Goal: Task Accomplishment & Management: Manage account settings

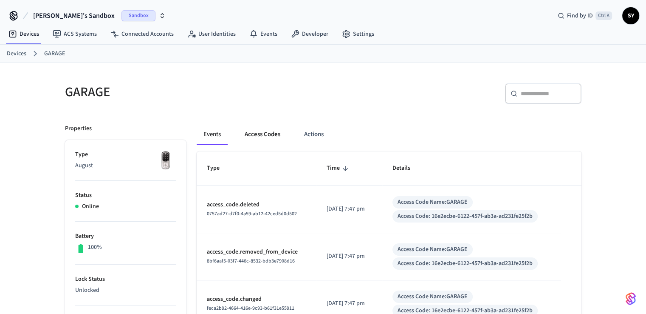
click at [260, 139] on button "Access Codes" at bounding box center [262, 134] width 49 height 20
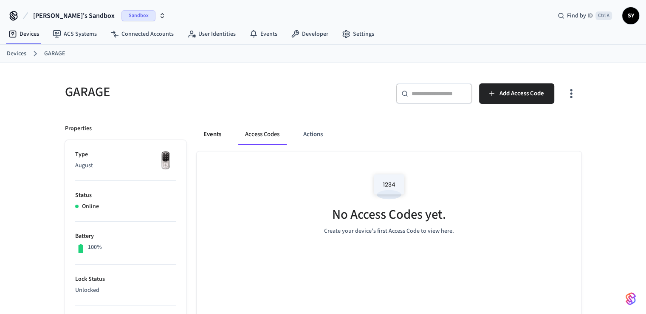
click at [218, 136] on button "Events" at bounding box center [212, 134] width 31 height 20
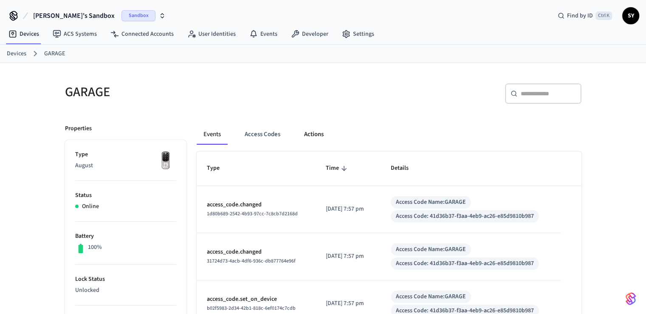
click at [303, 138] on button "Actions" at bounding box center [313, 134] width 33 height 20
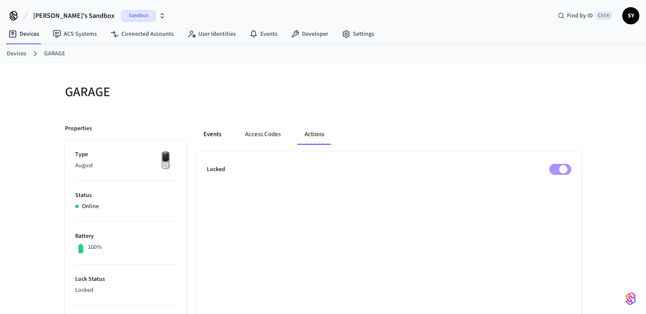
click at [214, 130] on button "Events" at bounding box center [212, 134] width 31 height 20
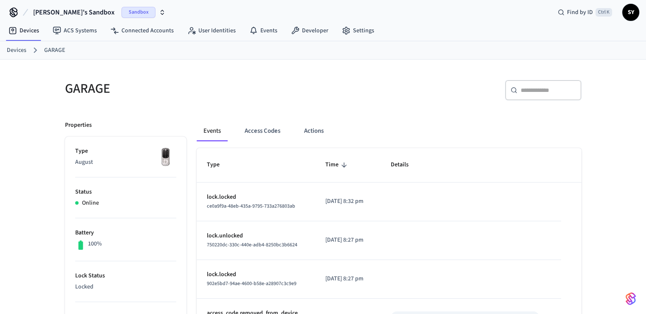
scroll to position [5, 0]
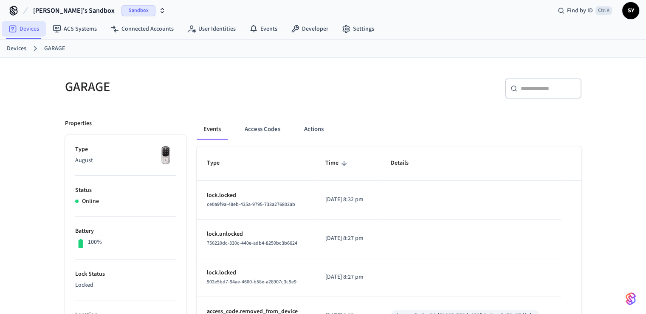
click at [29, 29] on link "Devices" at bounding box center [24, 28] width 44 height 15
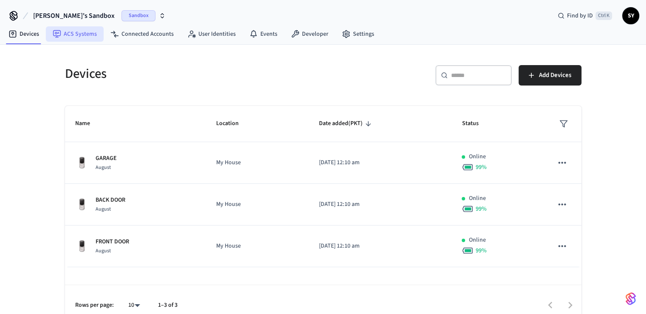
click at [73, 39] on link "ACS Systems" at bounding box center [75, 33] width 58 height 15
click at [31, 38] on link "Devices" at bounding box center [24, 33] width 44 height 15
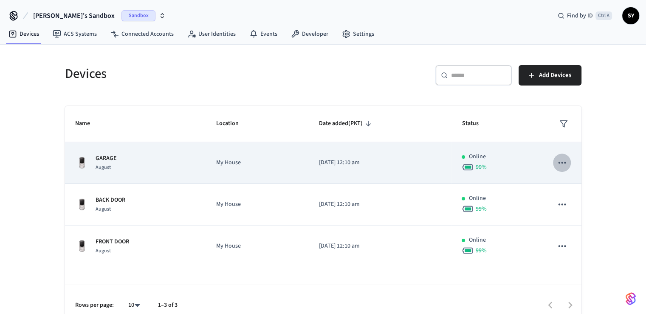
click at [562, 165] on icon "sticky table" at bounding box center [562, 162] width 11 height 11
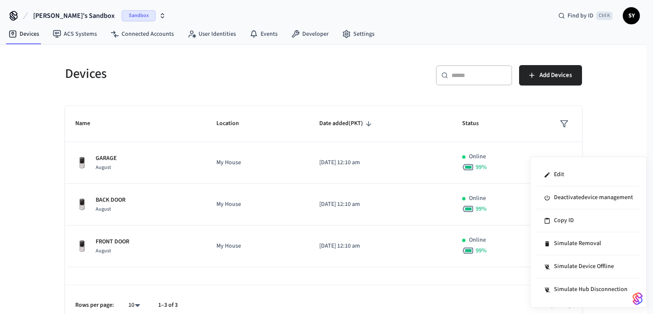
click at [484, 283] on div at bounding box center [326, 157] width 653 height 314
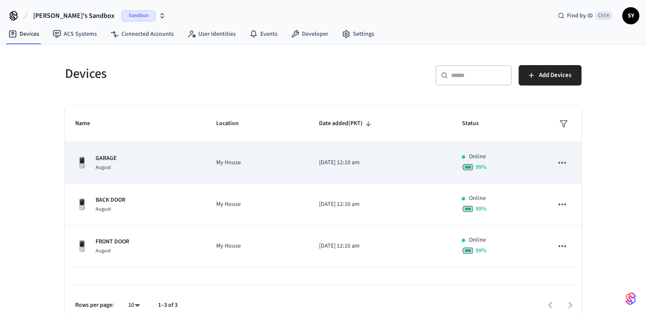
click at [107, 155] on p "GARAGE" at bounding box center [106, 158] width 21 height 9
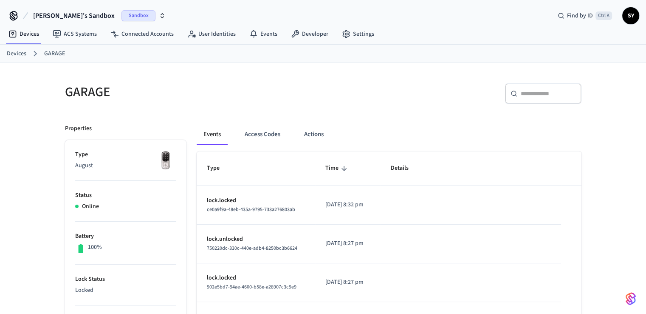
click at [605, 35] on div "Devices ACS Systems Connected Accounts User Identities Events Developer Settings" at bounding box center [323, 35] width 646 height 20
click at [270, 131] on button "Access Codes" at bounding box center [262, 134] width 49 height 20
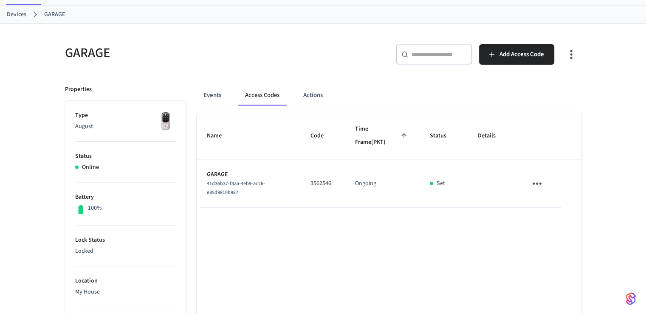
scroll to position [37, 0]
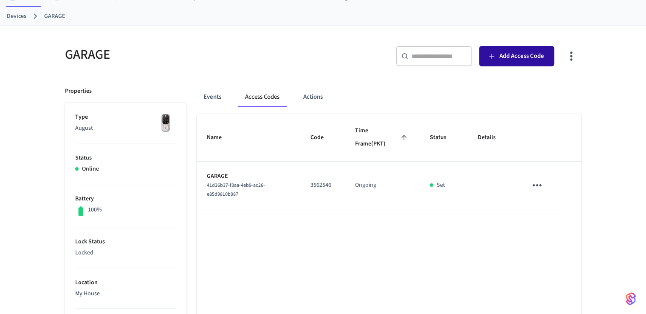
click at [509, 54] on span "Add Access Code" at bounding box center [522, 56] width 45 height 11
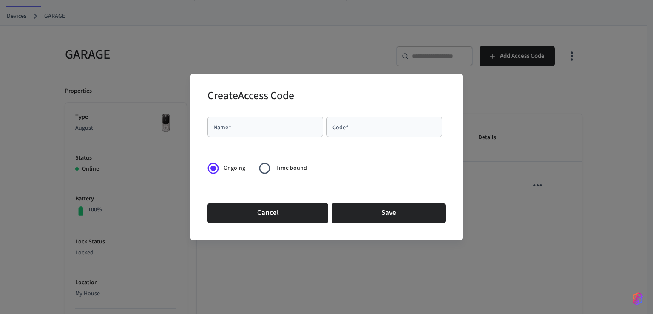
click at [285, 165] on span "Time bound" at bounding box center [290, 168] width 31 height 9
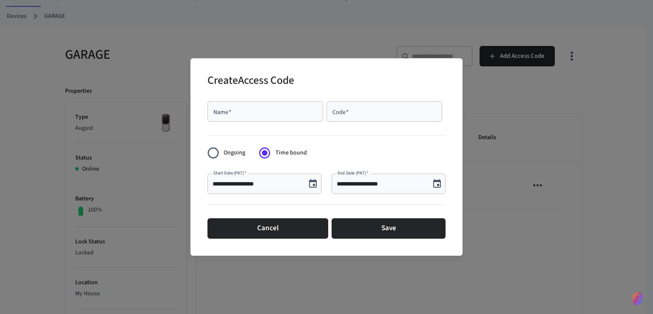
click at [229, 150] on span "Ongoing" at bounding box center [235, 152] width 22 height 9
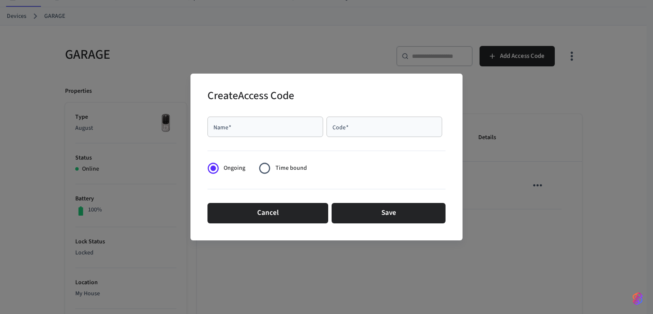
click at [281, 166] on span "Time bound" at bounding box center [290, 168] width 31 height 9
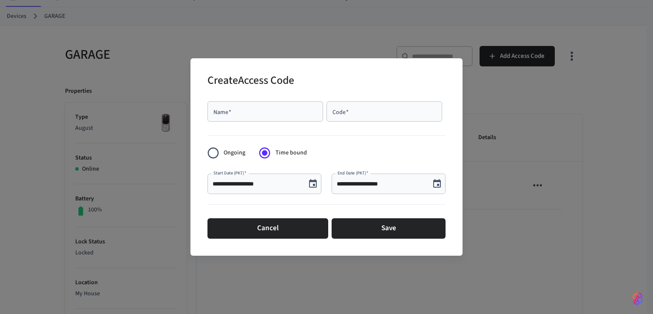
click at [225, 148] on span "Ongoing" at bounding box center [235, 152] width 22 height 9
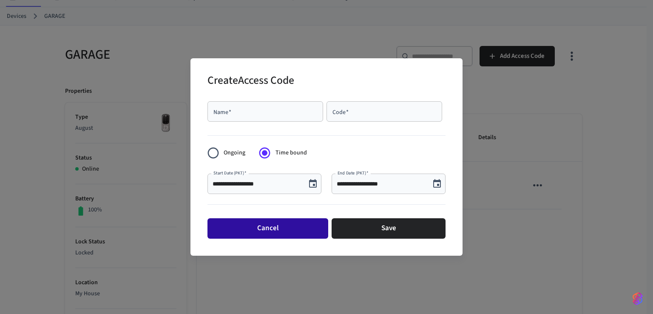
click at [299, 222] on button "Cancel" at bounding box center [267, 228] width 121 height 20
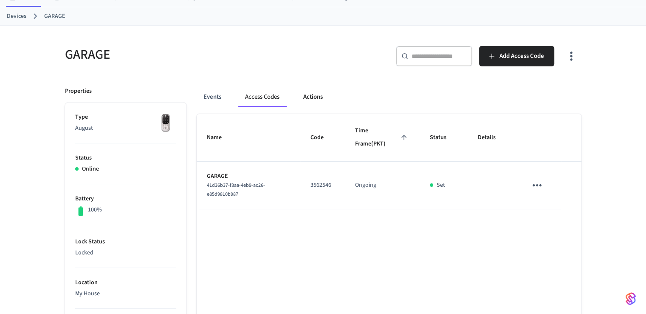
click at [320, 98] on button "Actions" at bounding box center [313, 97] width 33 height 20
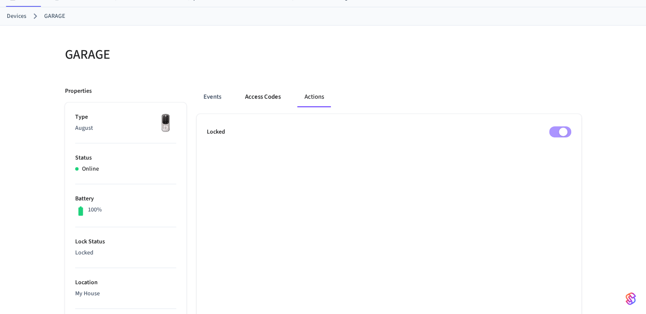
click at [263, 98] on button "Access Codes" at bounding box center [262, 97] width 49 height 20
